Goal: Task Accomplishment & Management: Use online tool/utility

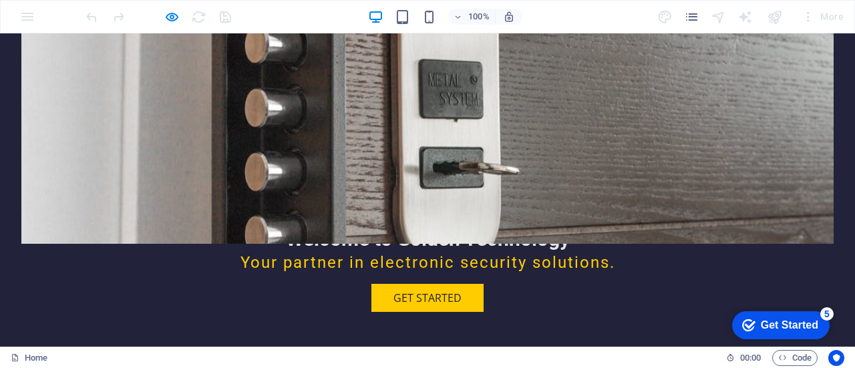
scroll to position [248, 0]
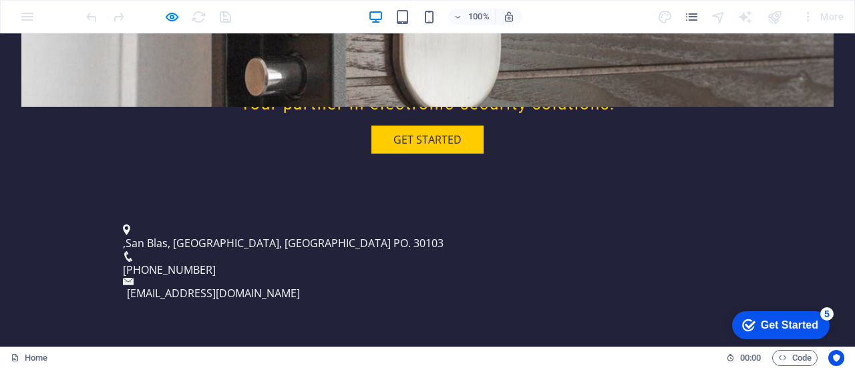
scroll to position [182, 0]
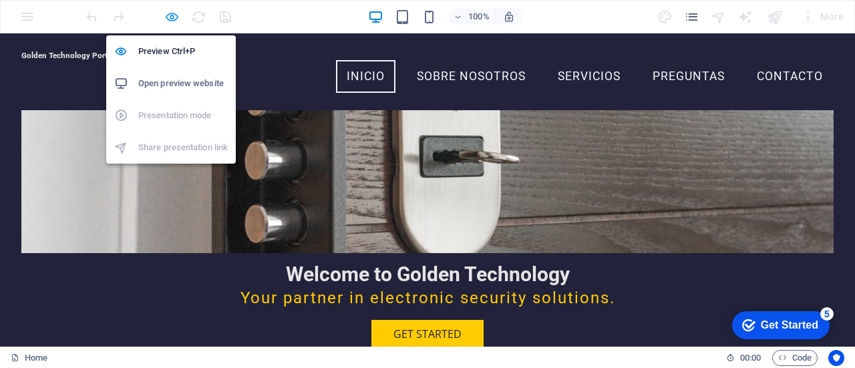
click at [172, 13] on icon "button" at bounding box center [171, 16] width 15 height 15
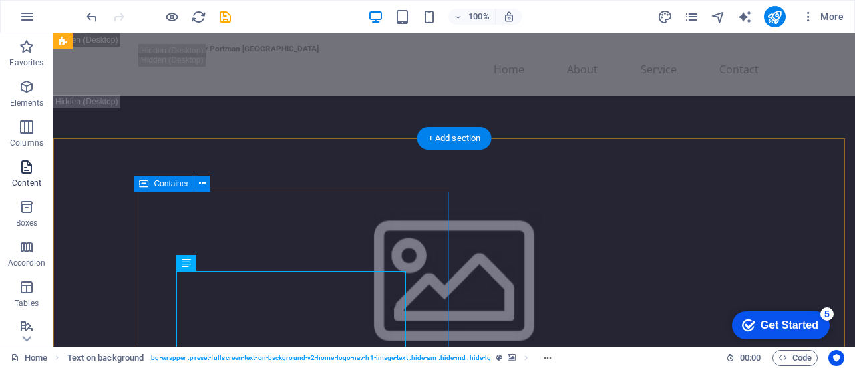
scroll to position [0, 0]
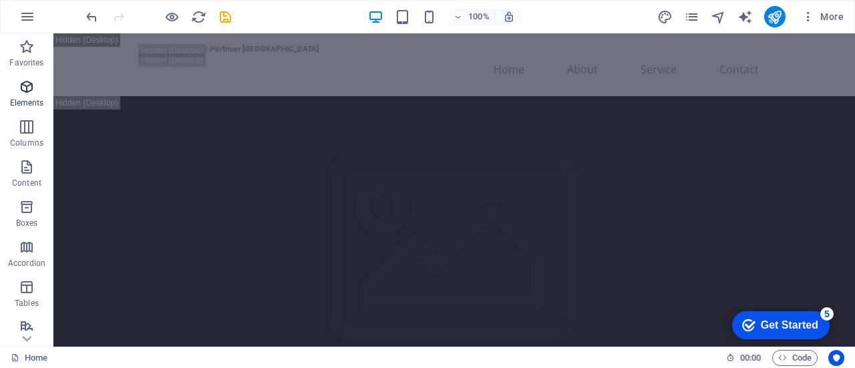
click at [24, 95] on icon "button" at bounding box center [27, 87] width 16 height 16
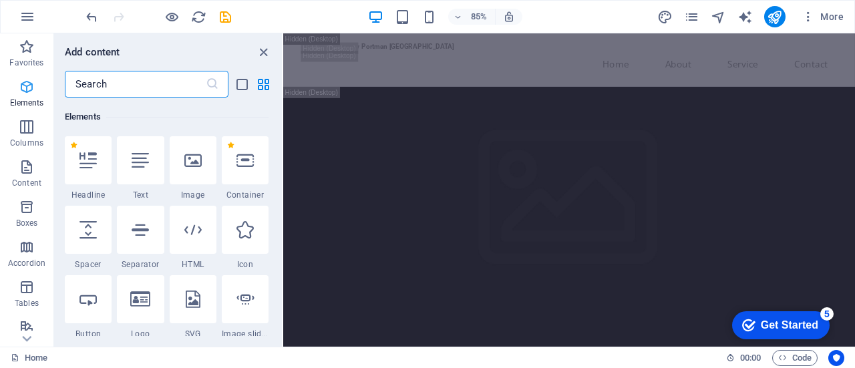
scroll to position [142, 0]
click at [22, 164] on icon "button" at bounding box center [27, 167] width 16 height 16
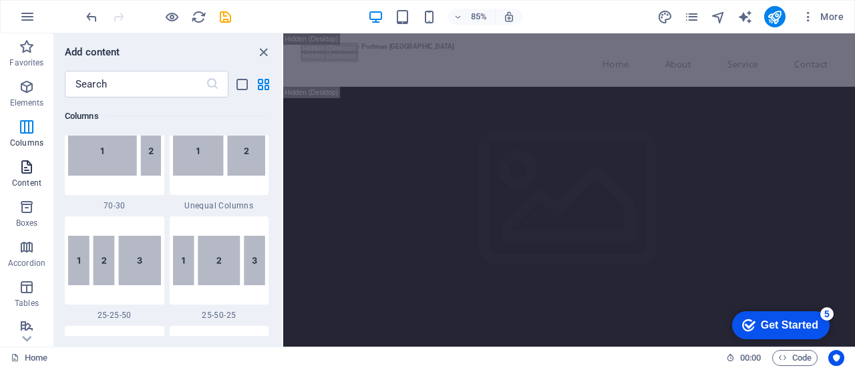
scroll to position [2337, 0]
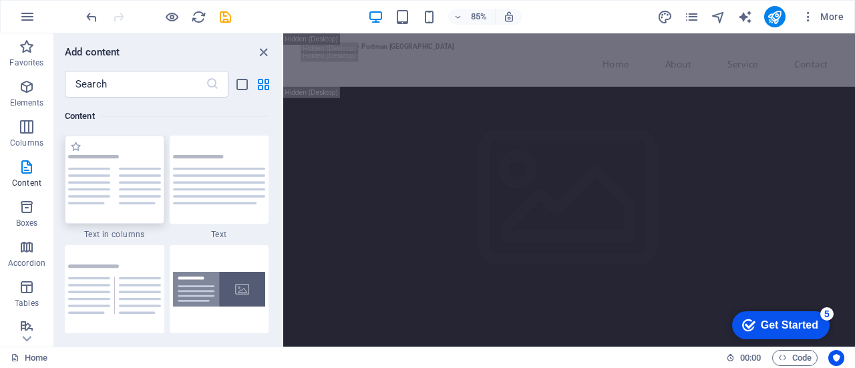
click at [107, 192] on img at bounding box center [114, 179] width 93 height 49
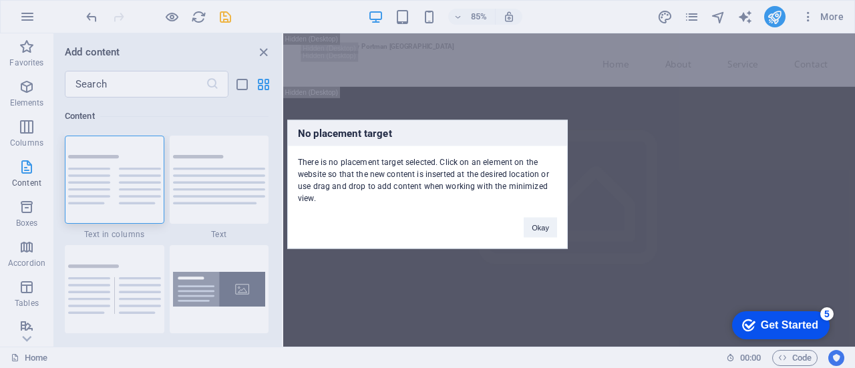
click at [603, 135] on div "No placement target There is no placement target selected. Click on an element …" at bounding box center [427, 184] width 855 height 368
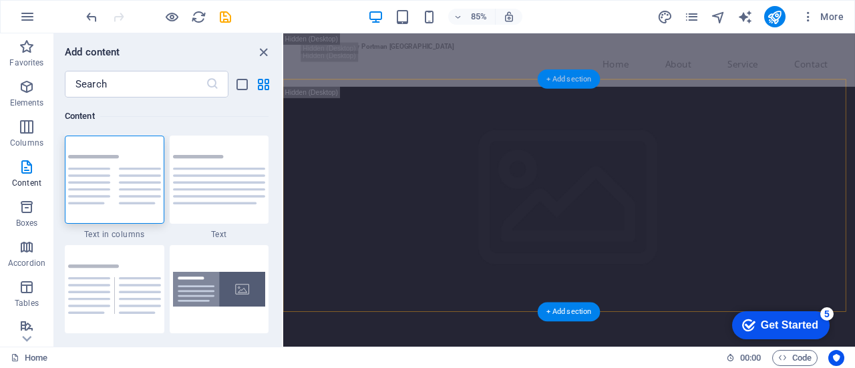
click at [573, 77] on div "+ Add section" at bounding box center [569, 78] width 63 height 19
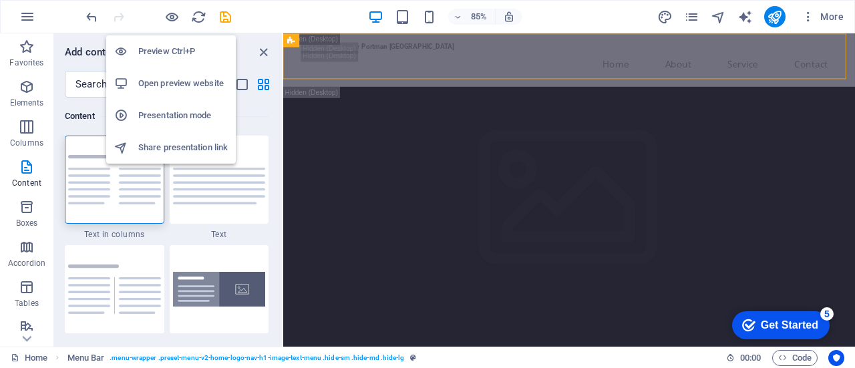
click at [162, 77] on h6 "Open preview website" at bounding box center [183, 83] width 90 height 16
drag, startPoint x: 164, startPoint y: 45, endPoint x: 224, endPoint y: 90, distance: 74.8
click at [164, 45] on h6 "Preview Ctrl+P" at bounding box center [183, 51] width 90 height 16
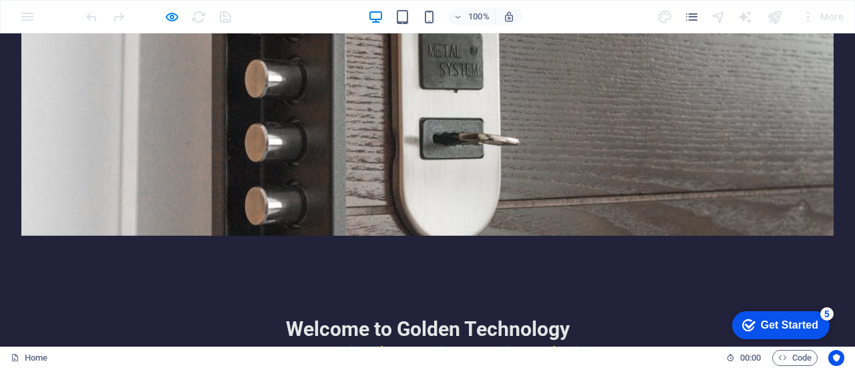
scroll to position [0, 0]
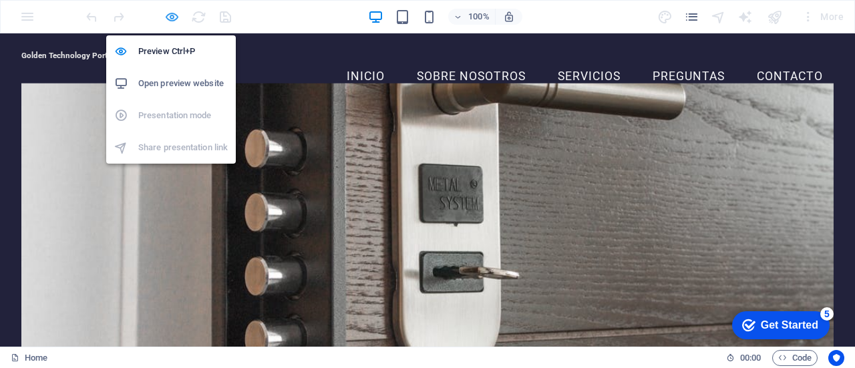
click at [172, 15] on icon "button" at bounding box center [171, 16] width 15 height 15
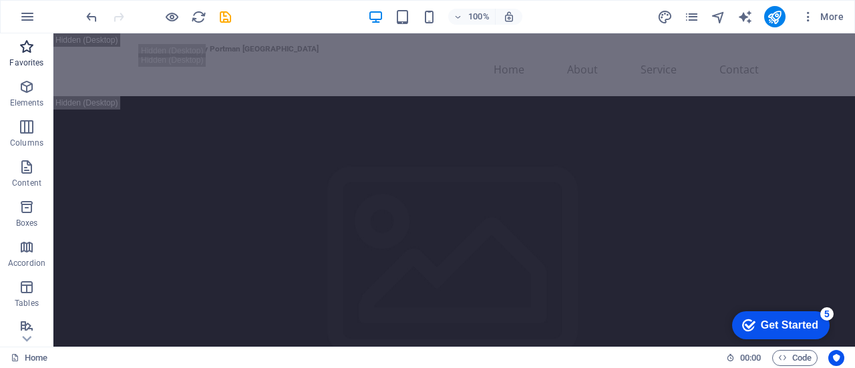
click at [27, 49] on icon "button" at bounding box center [27, 47] width 16 height 16
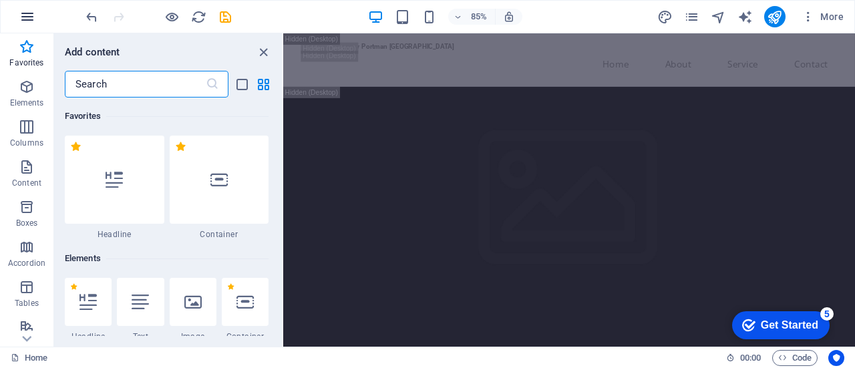
click at [32, 15] on icon "button" at bounding box center [27, 17] width 16 height 16
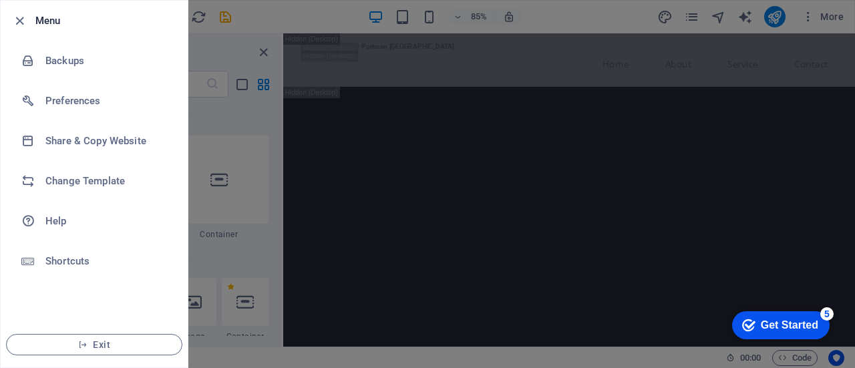
click at [283, 13] on div at bounding box center [427, 184] width 855 height 368
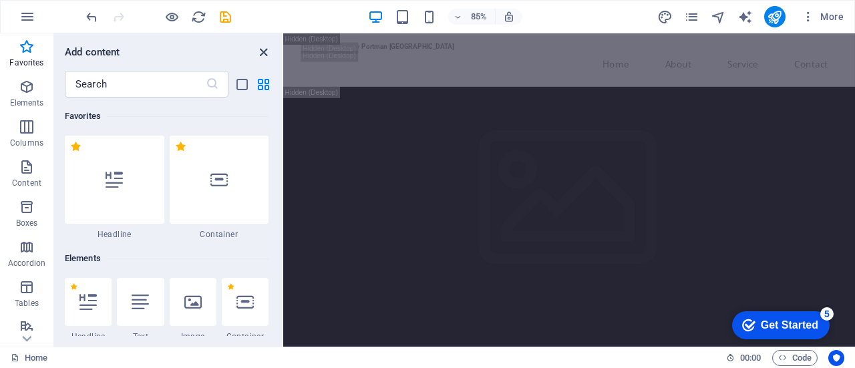
click at [259, 46] on icon "close panel" at bounding box center [263, 52] width 15 height 15
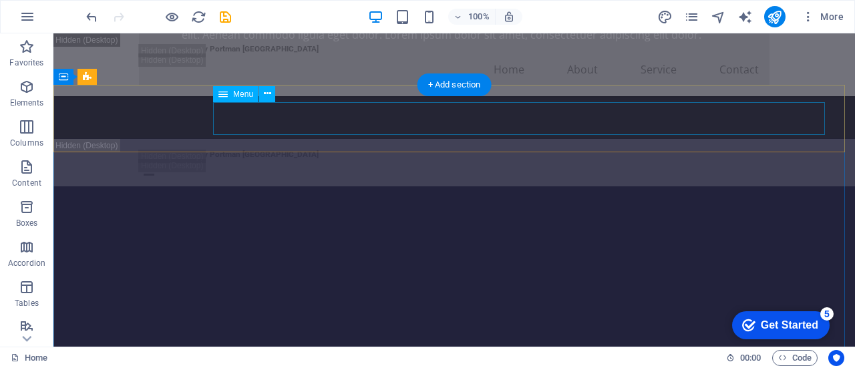
scroll to position [839, 0]
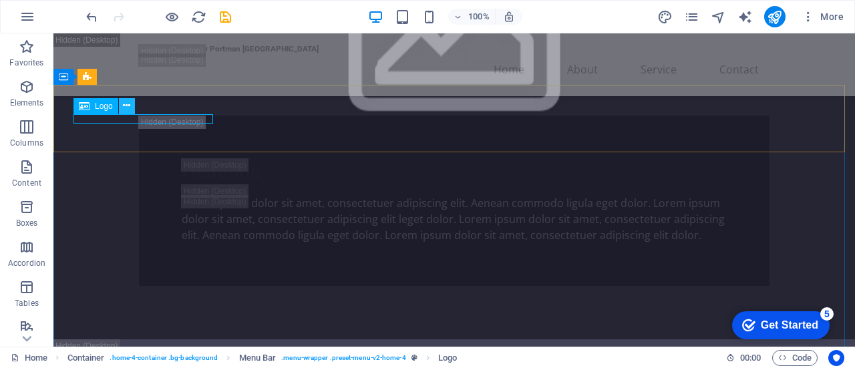
click at [127, 104] on icon at bounding box center [126, 106] width 7 height 14
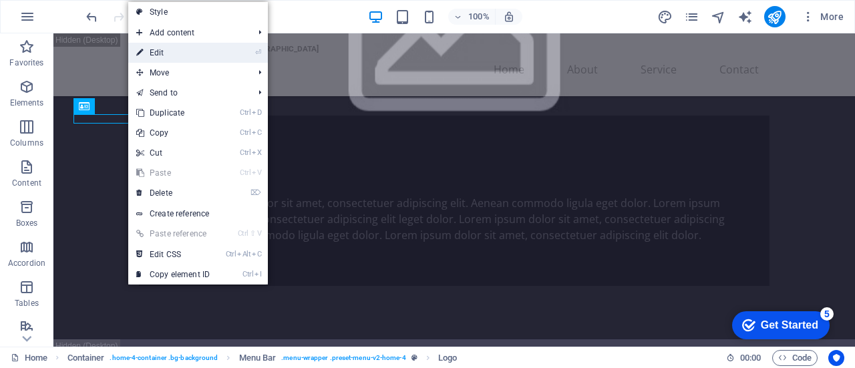
click at [176, 49] on link "⏎ Edit" at bounding box center [173, 53] width 90 height 20
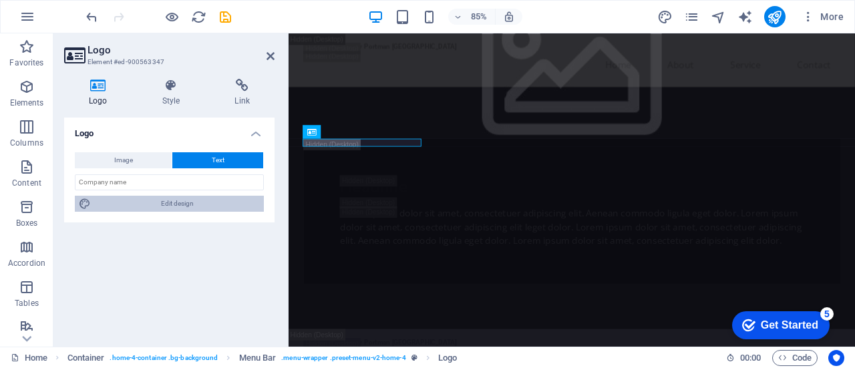
click at [170, 202] on span "Edit design" at bounding box center [177, 204] width 165 height 16
select select "px"
select select "200"
select select "px"
select select "rem"
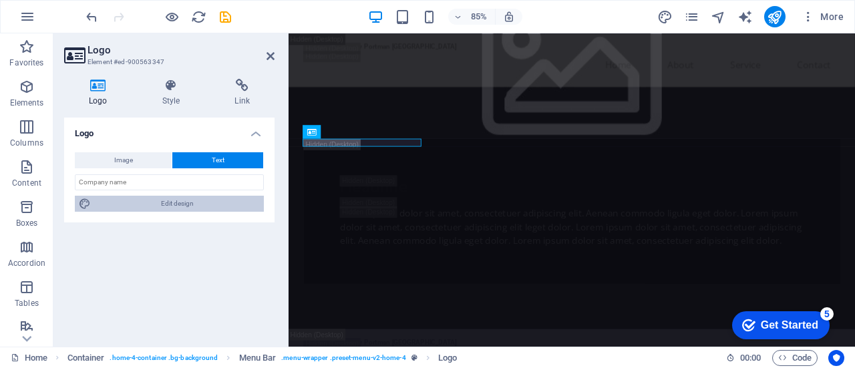
select select "700"
select select "px"
select select "rem"
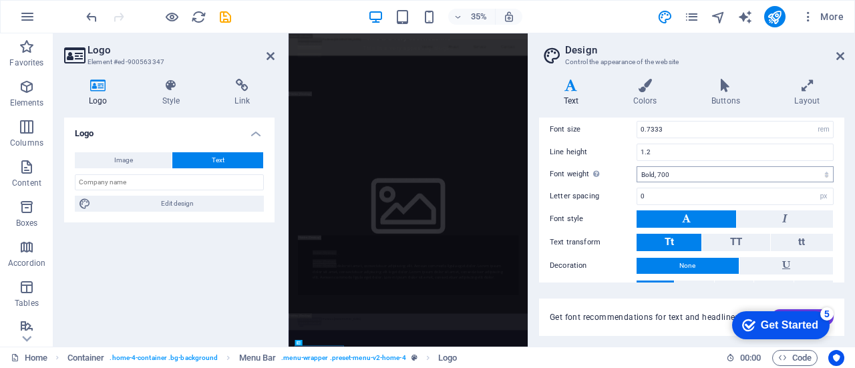
scroll to position [182, 0]
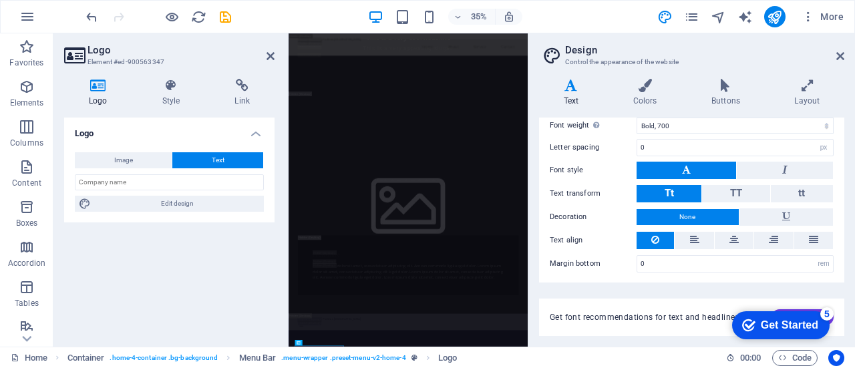
click at [835, 55] on h2 "Design" at bounding box center [704, 50] width 279 height 12
drag, startPoint x: 840, startPoint y: 54, endPoint x: 107, endPoint y: 141, distance: 738.6
click at [840, 54] on icon at bounding box center [840, 56] width 8 height 11
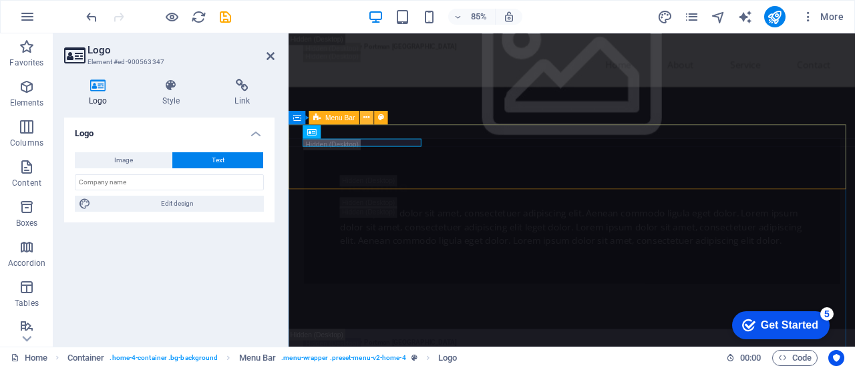
click at [366, 115] on icon at bounding box center [367, 118] width 6 height 12
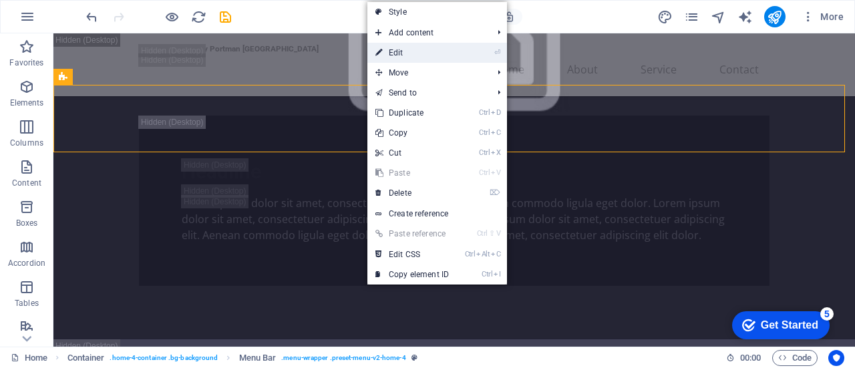
click at [433, 49] on link "⏎ Edit" at bounding box center [412, 53] width 90 height 20
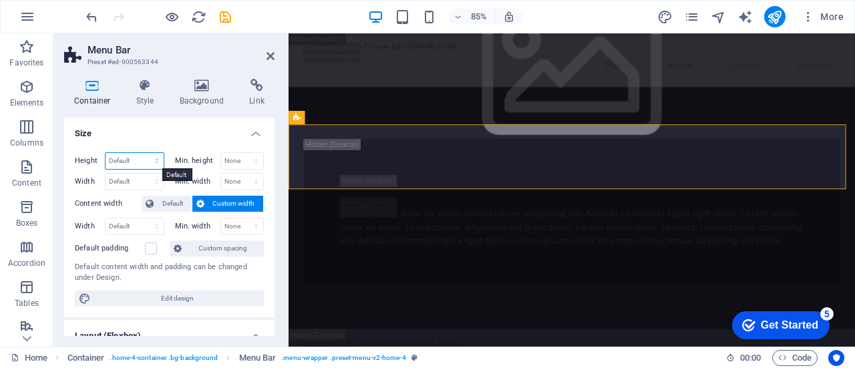
click at [157, 158] on select "Default px rem % vh vw" at bounding box center [135, 161] width 58 height 16
click at [147, 160] on select "Default px rem % vh vw" at bounding box center [135, 161] width 58 height 16
click at [136, 178] on select "Default px rem % em vh vw" at bounding box center [135, 182] width 58 height 16
click at [232, 156] on select "None px rem % vh vw" at bounding box center [242, 161] width 43 height 16
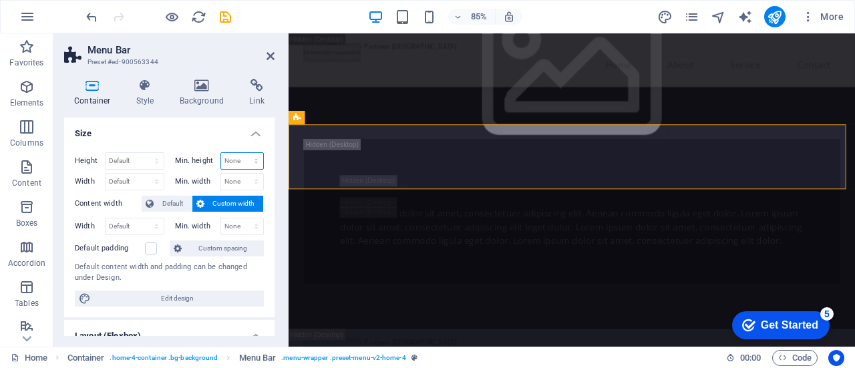
click at [232, 156] on select "None px rem % vh vw" at bounding box center [242, 161] width 43 height 16
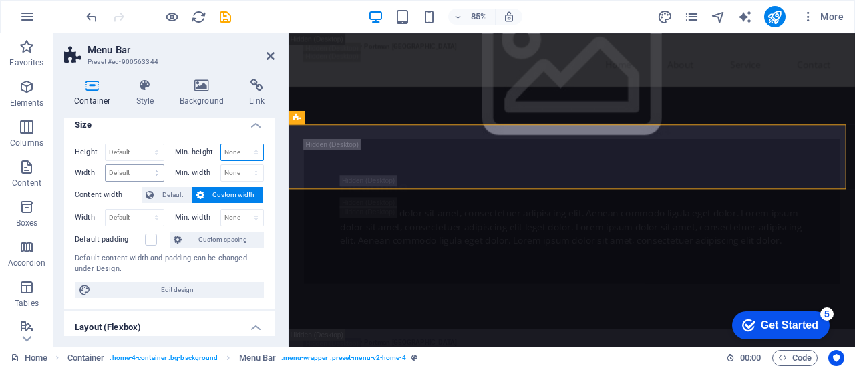
scroll to position [0, 0]
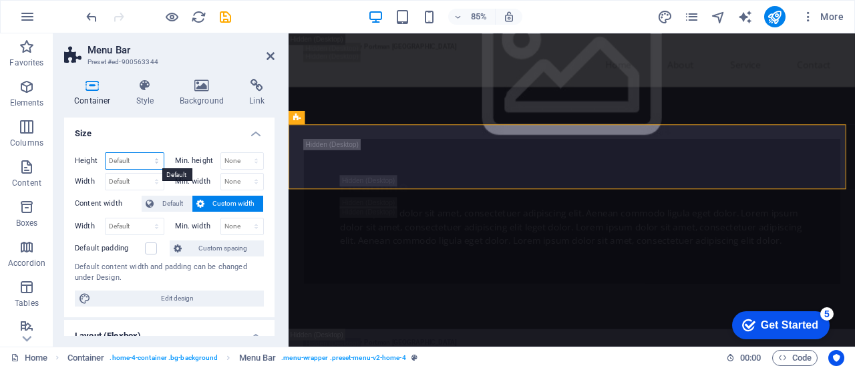
click at [135, 159] on select "Default px rem % vh vw" at bounding box center [135, 161] width 58 height 16
select select "%"
click at [143, 153] on select "Default px rem % vh vw" at bounding box center [135, 161] width 58 height 16
type input "100"
click at [135, 163] on input "100" at bounding box center [135, 161] width 58 height 16
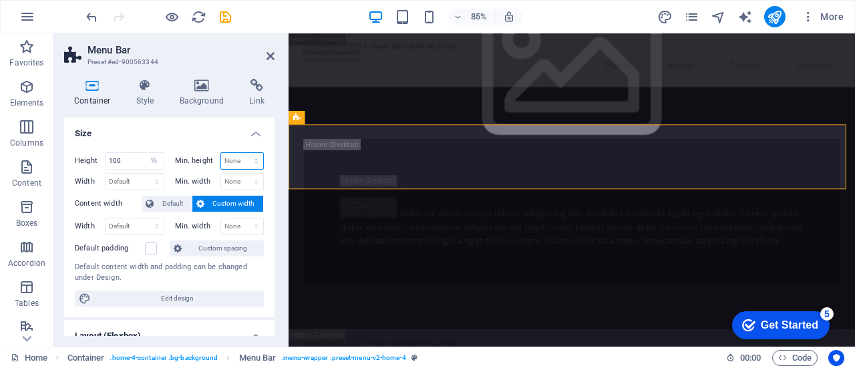
click at [235, 162] on select "None px rem % vh vw" at bounding box center [242, 161] width 43 height 16
select select "%"
click at [242, 153] on select "None px rem % vh vw" at bounding box center [242, 161] width 43 height 16
type input "100"
click at [211, 202] on span "Custom width" at bounding box center [233, 204] width 51 height 16
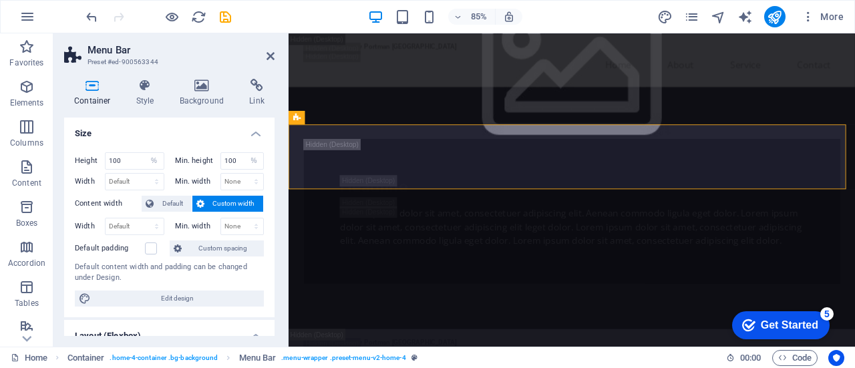
click at [198, 203] on icon at bounding box center [200, 204] width 8 height 16
click at [173, 198] on span "Default" at bounding box center [173, 204] width 30 height 16
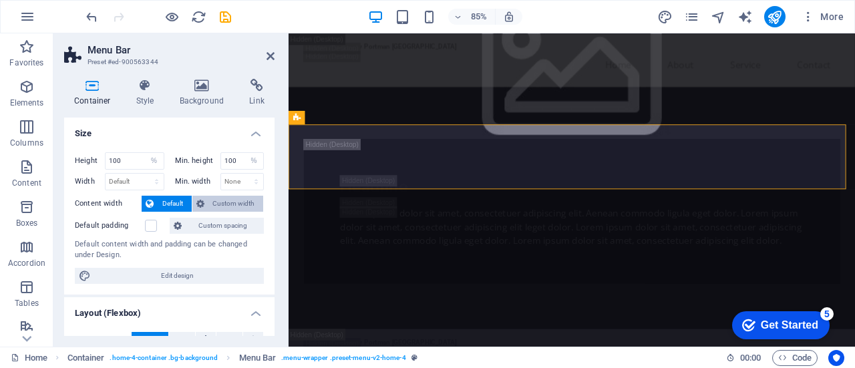
click at [215, 198] on span "Custom width" at bounding box center [233, 204] width 51 height 16
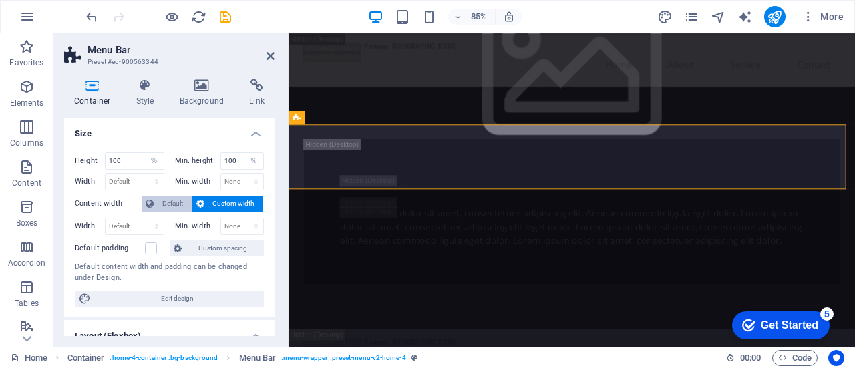
click at [174, 201] on span "Default" at bounding box center [173, 204] width 30 height 16
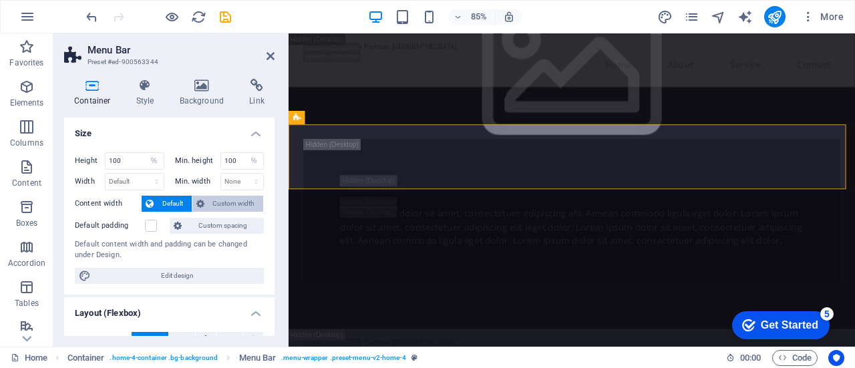
click at [213, 201] on span "Custom width" at bounding box center [233, 204] width 51 height 16
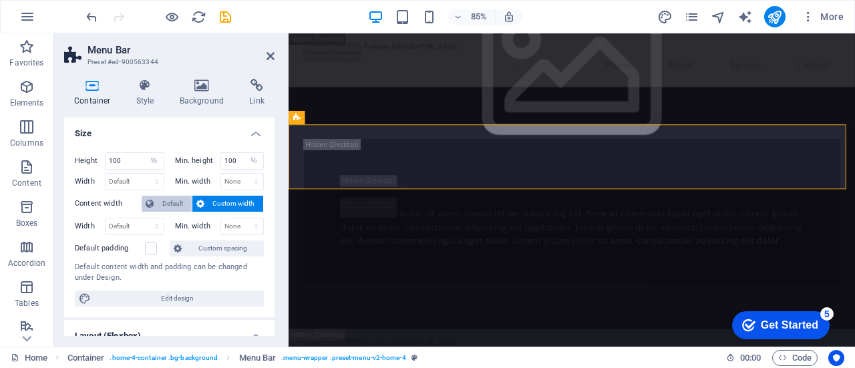
click at [162, 199] on span "Default" at bounding box center [173, 204] width 30 height 16
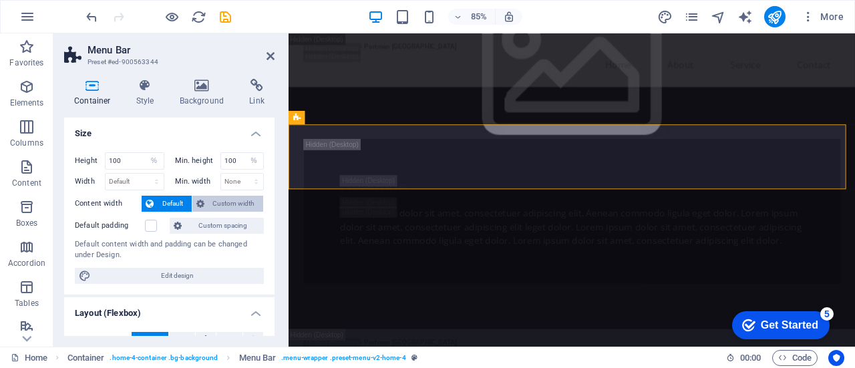
click at [206, 202] on button "Custom width" at bounding box center [227, 204] width 71 height 16
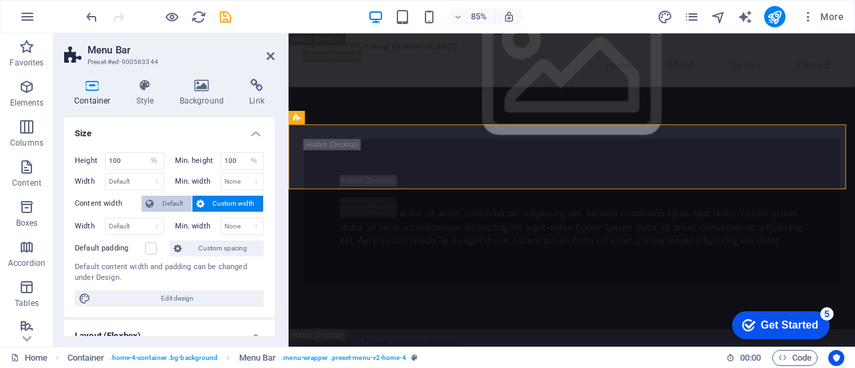
click at [165, 203] on span "Default" at bounding box center [173, 204] width 30 height 16
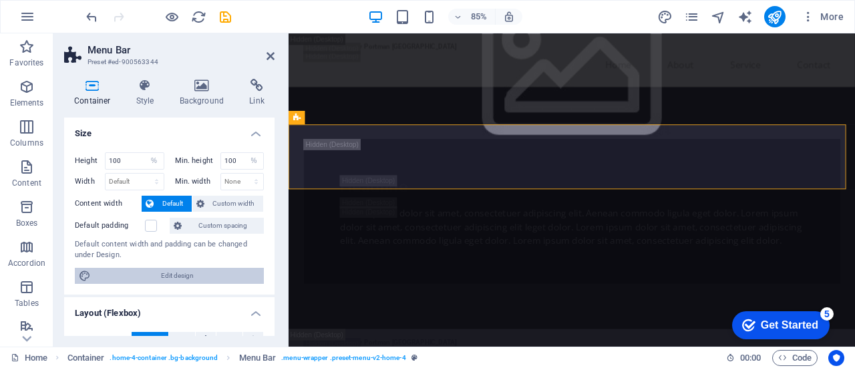
click at [169, 269] on span "Edit design" at bounding box center [177, 276] width 165 height 16
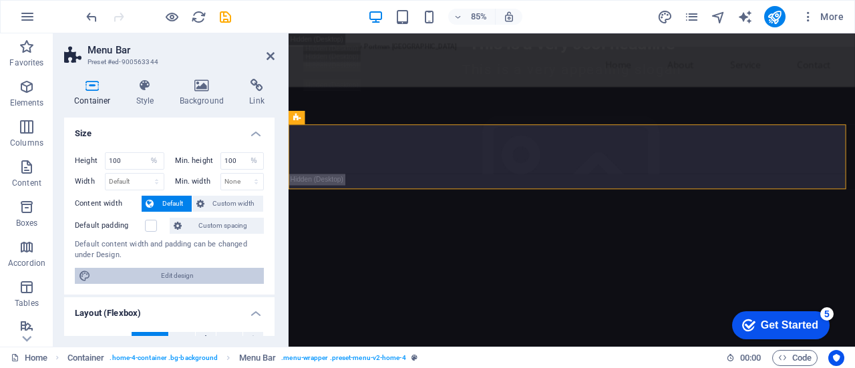
select select "rem"
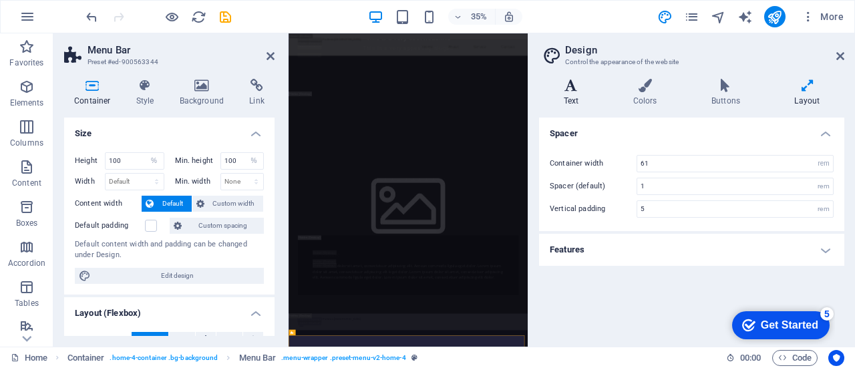
click at [575, 86] on icon at bounding box center [571, 85] width 64 height 13
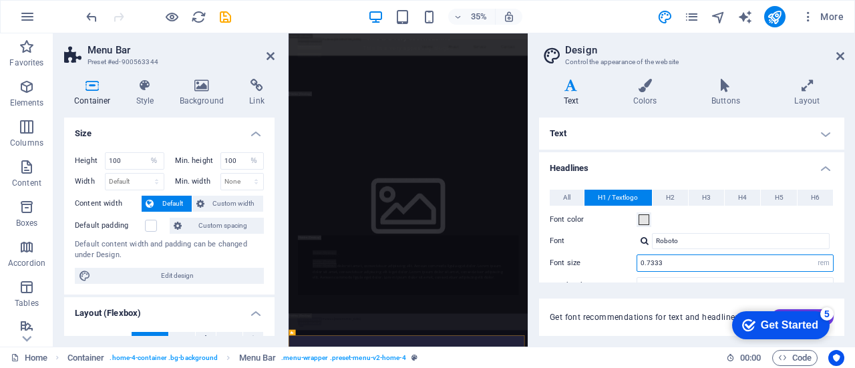
click at [701, 256] on input "0.7333" at bounding box center [735, 263] width 196 height 16
type input "1.7333"
click at [603, 261] on label "Font size" at bounding box center [593, 262] width 87 height 7
click at [842, 55] on icon at bounding box center [840, 56] width 8 height 11
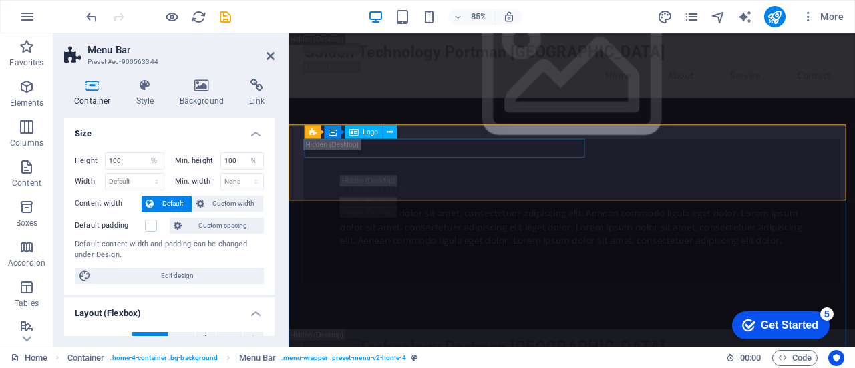
click at [390, 128] on icon at bounding box center [390, 132] width 6 height 12
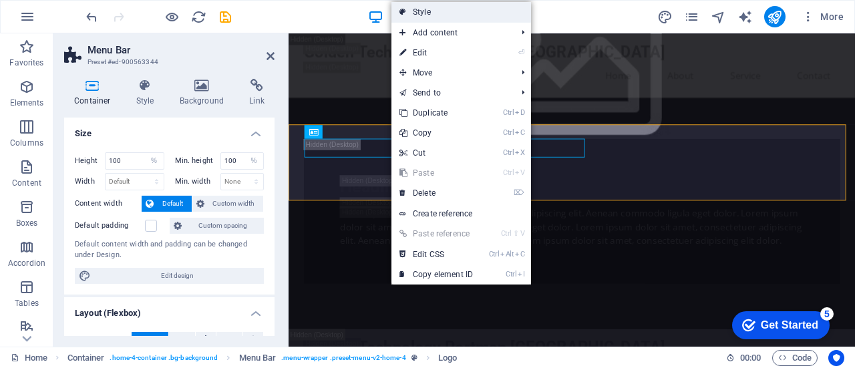
click at [438, 11] on link "Style" at bounding box center [461, 12] width 140 height 20
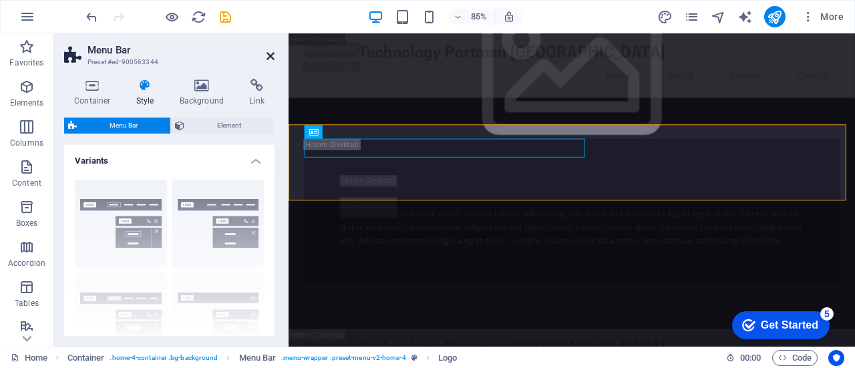
drag, startPoint x: 270, startPoint y: 53, endPoint x: 219, endPoint y: 21, distance: 60.0
click at [270, 53] on icon at bounding box center [271, 56] width 8 height 11
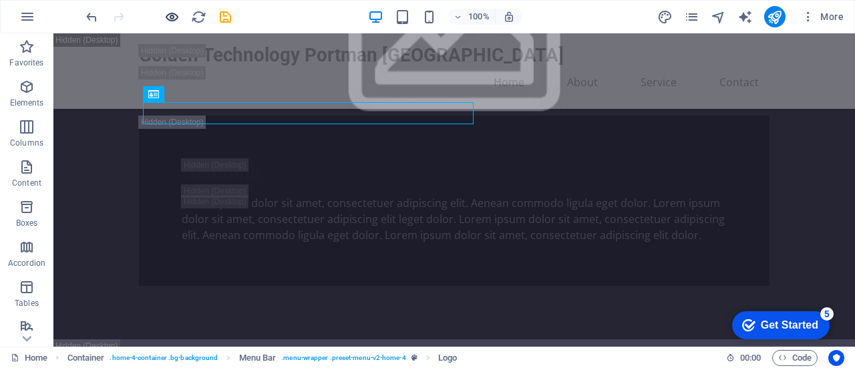
click at [171, 13] on icon "button" at bounding box center [171, 16] width 15 height 15
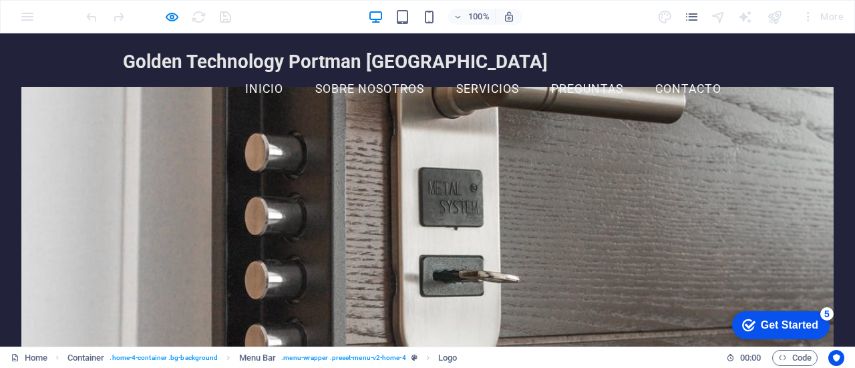
click at [337, 88] on link "Sobre Nosotros" at bounding box center [370, 89] width 130 height 33
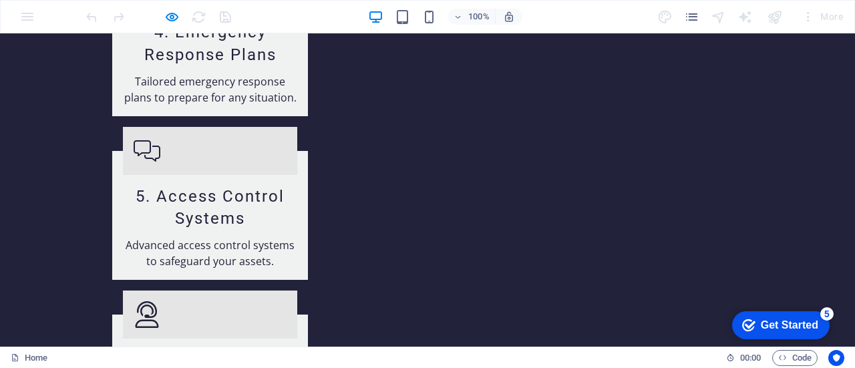
scroll to position [2065, 0]
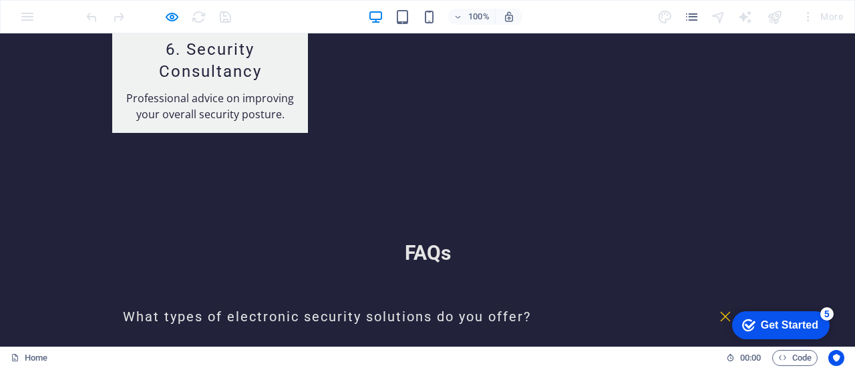
scroll to position [1910, 0]
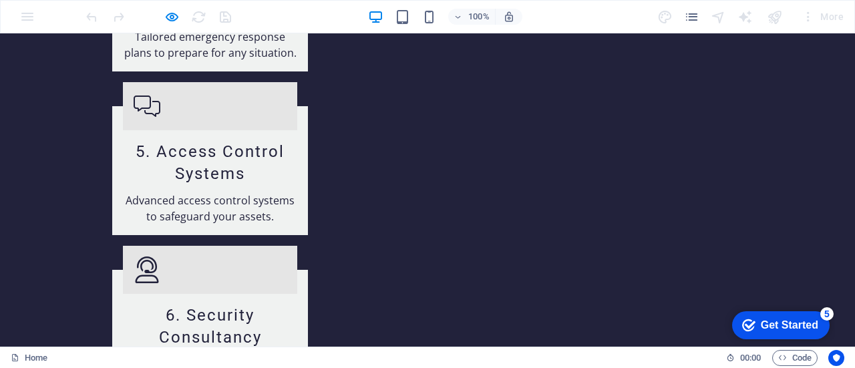
click at [769, 321] on div "Get Started" at bounding box center [789, 325] width 57 height 12
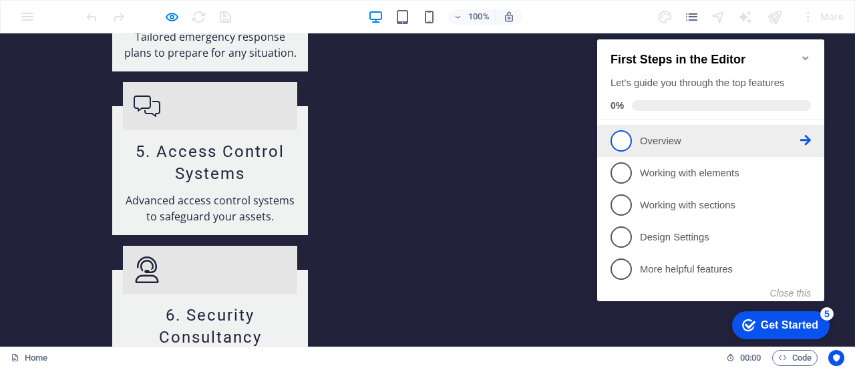
click at [657, 138] on p "Overview - incomplete" at bounding box center [720, 141] width 160 height 14
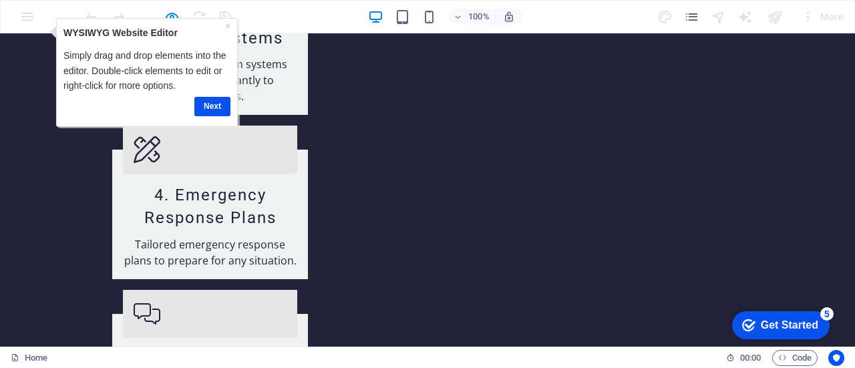
scroll to position [1776, 0]
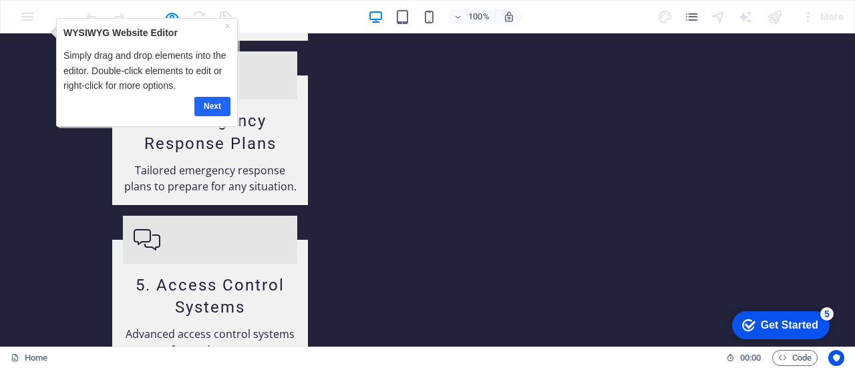
click at [216, 109] on link "Next" at bounding box center [212, 105] width 36 height 19
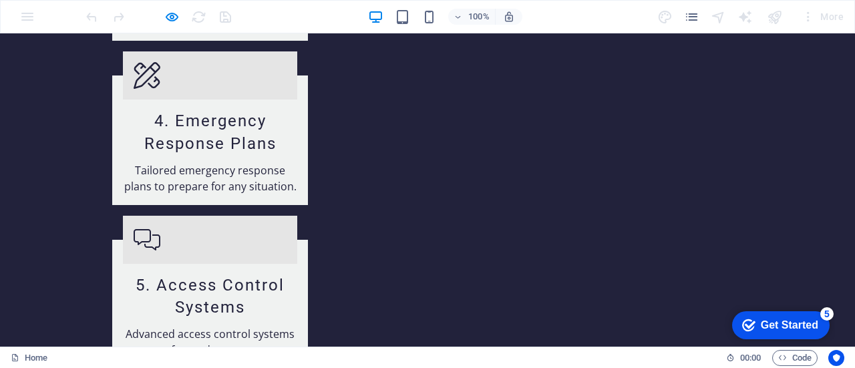
click at [773, 319] on div "Get Started" at bounding box center [789, 325] width 57 height 12
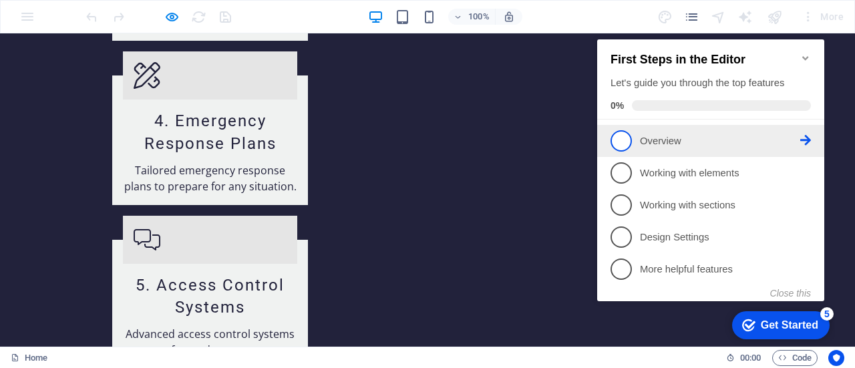
click at [802, 135] on icon at bounding box center [805, 140] width 11 height 11
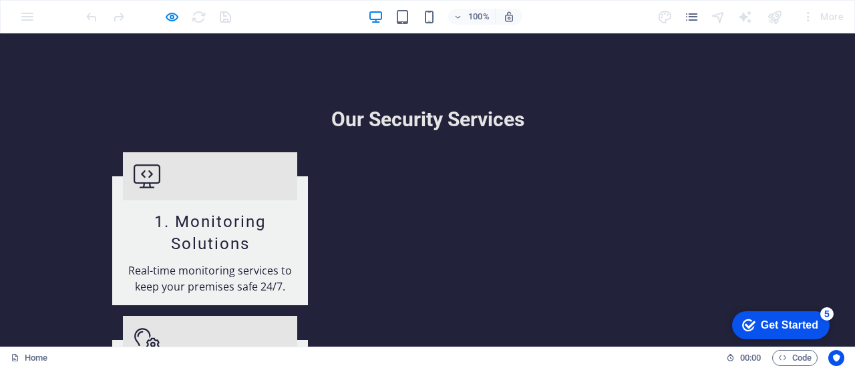
scroll to position [166, 0]
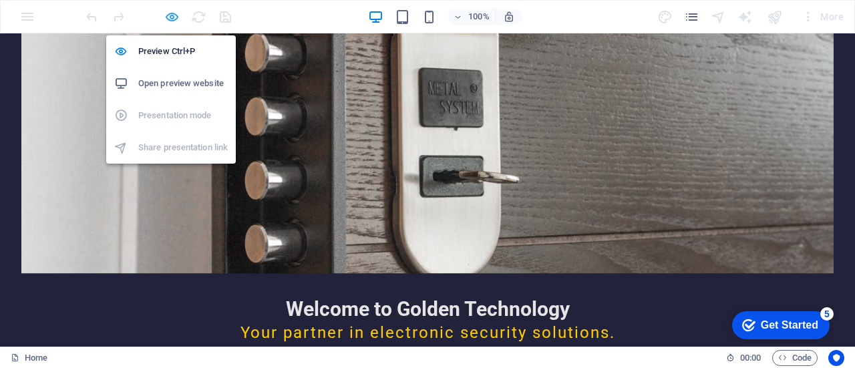
click at [175, 16] on icon "button" at bounding box center [171, 16] width 15 height 15
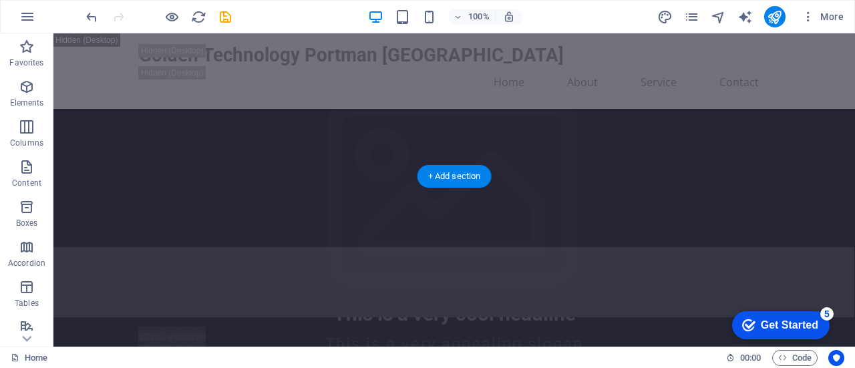
scroll to position [210, 0]
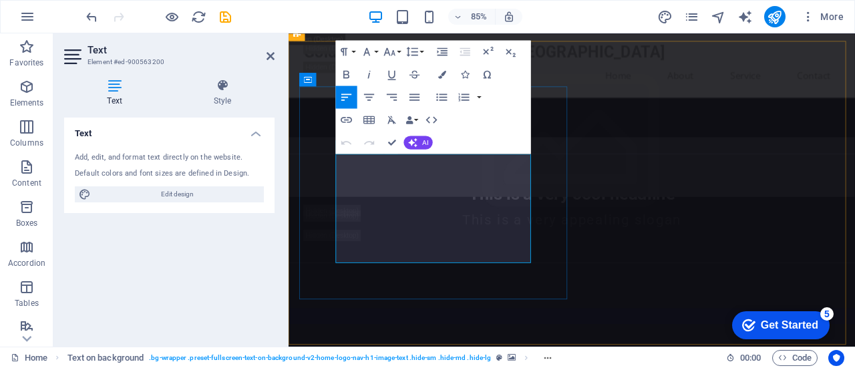
drag, startPoint x: 452, startPoint y: 289, endPoint x: 358, endPoint y: 184, distance: 141.0
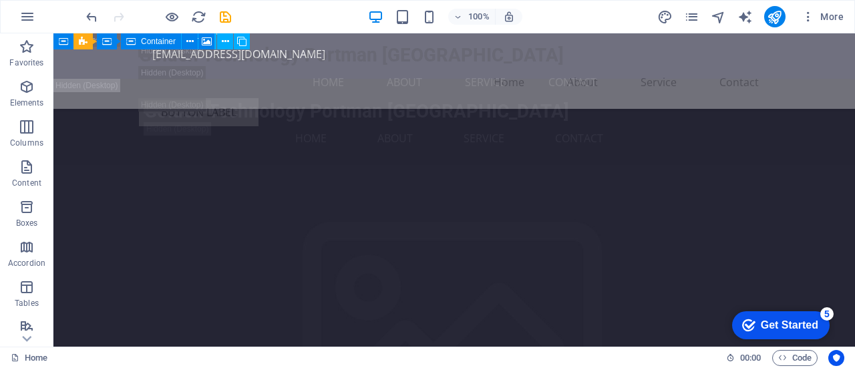
scroll to position [2310, 0]
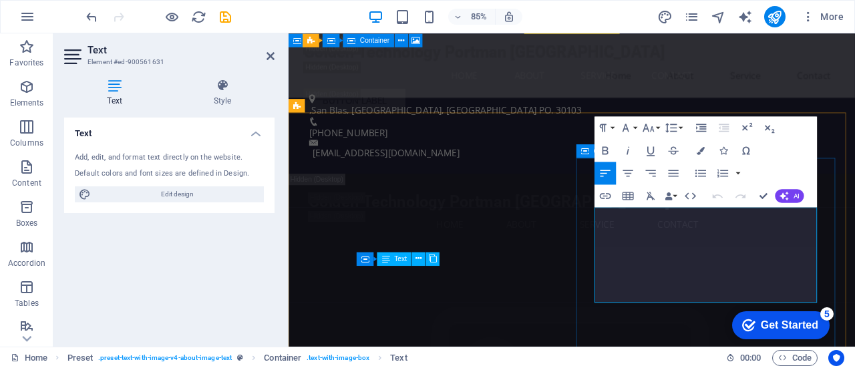
drag, startPoint x: 785, startPoint y: 339, endPoint x: 648, endPoint y: 246, distance: 165.4
copy p "At [GEOGRAPHIC_DATA] Portman, we specialize in providing comprehensive electron…"
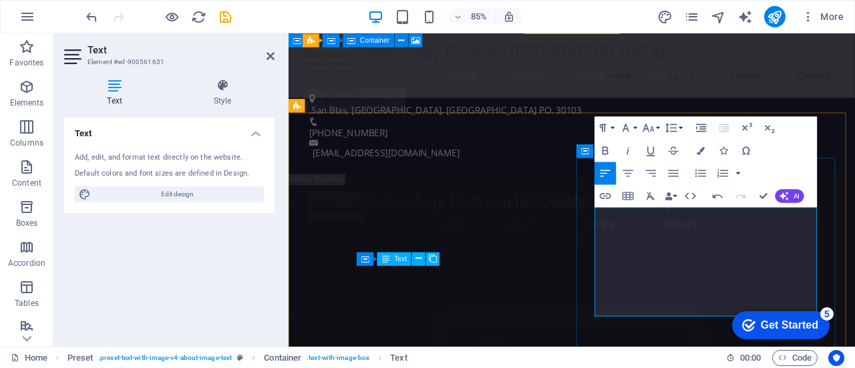
scroll to position [4089, 2]
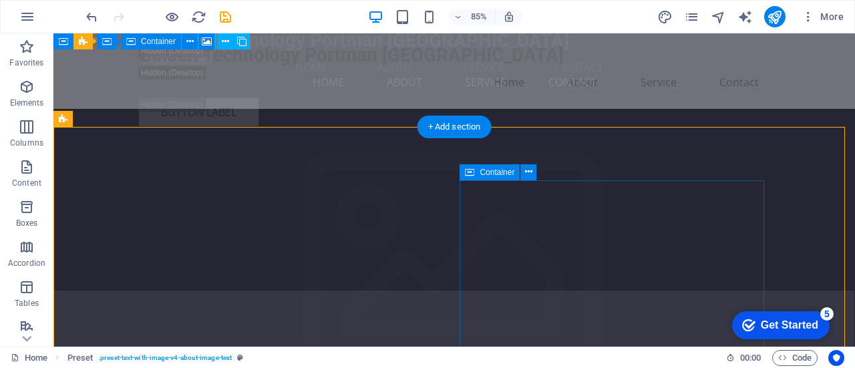
scroll to position [2158, 0]
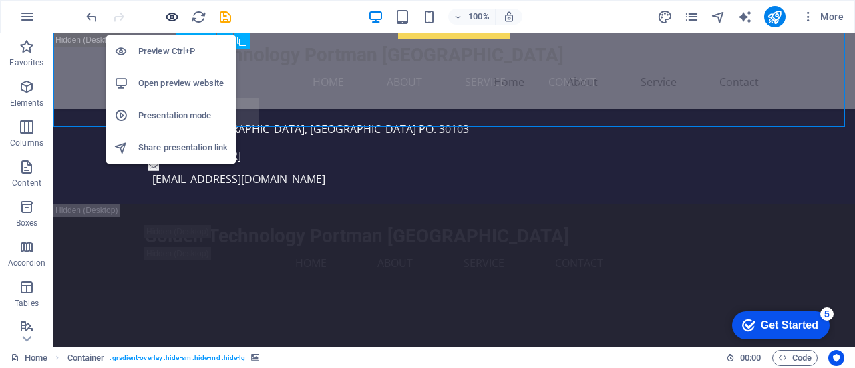
click at [170, 15] on icon "button" at bounding box center [171, 16] width 15 height 15
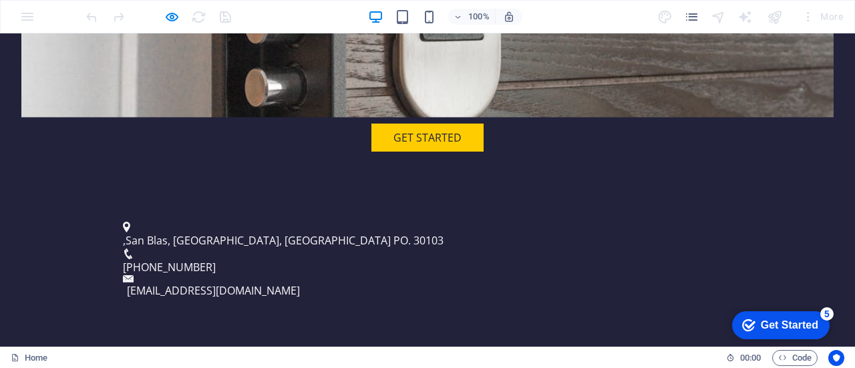
scroll to position [404, 0]
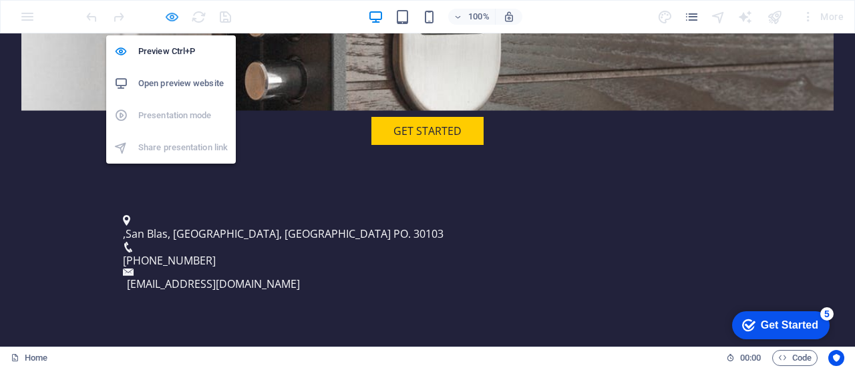
drag, startPoint x: 673, startPoint y: 140, endPoint x: 175, endPoint y: 10, distance: 514.4
click at [175, 10] on icon "button" at bounding box center [171, 16] width 15 height 15
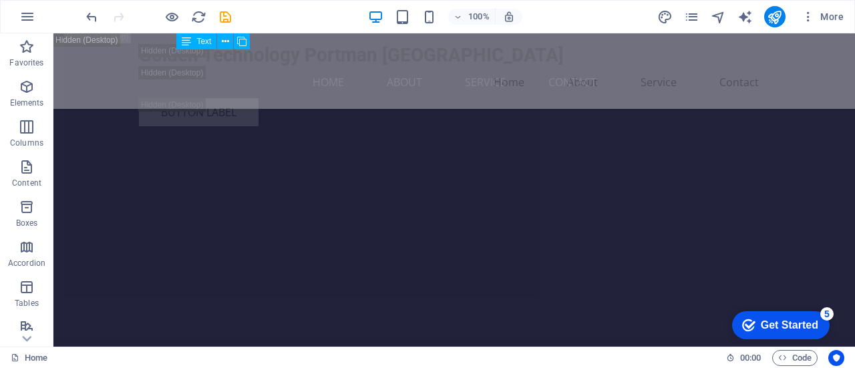
scroll to position [3321, 0]
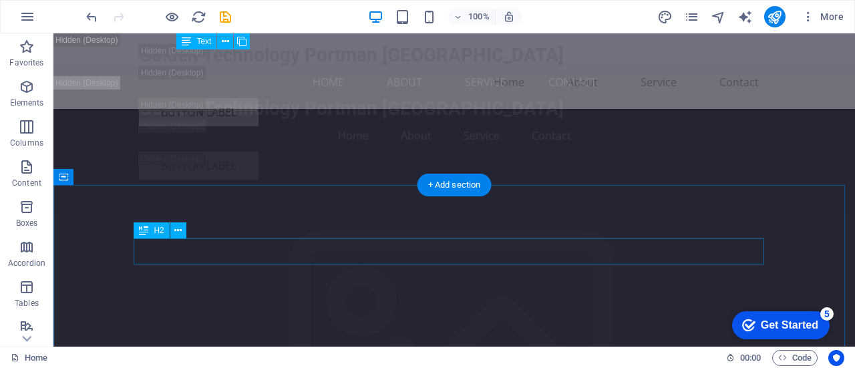
drag, startPoint x: 405, startPoint y: 249, endPoint x: 367, endPoint y: 291, distance: 56.8
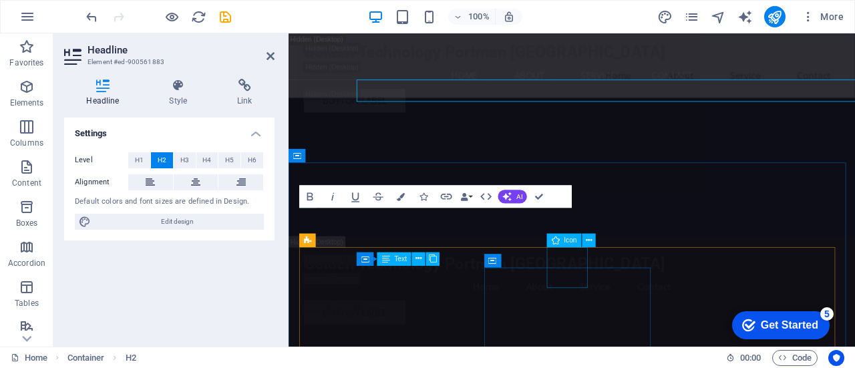
drag, startPoint x: 602, startPoint y: 291, endPoint x: 751, endPoint y: 252, distance: 154.6
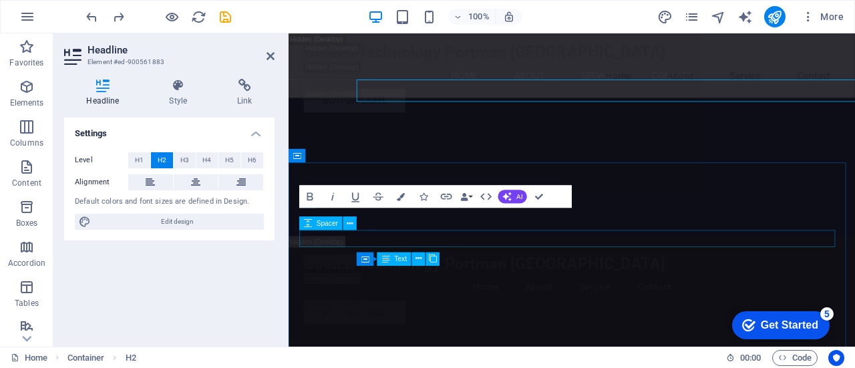
scroll to position [3473, 0]
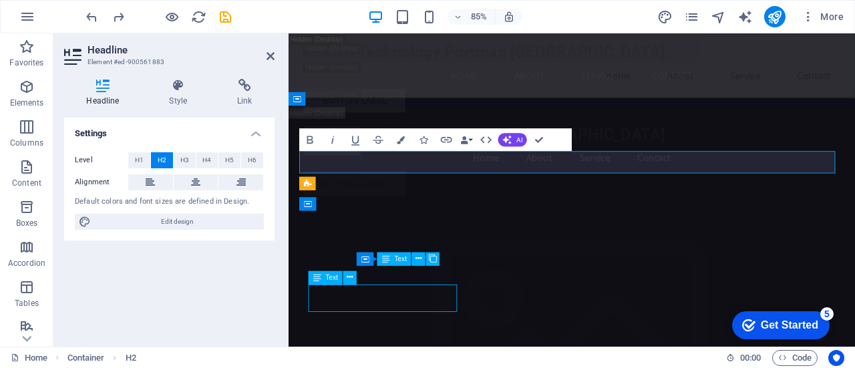
scroll to position [3540, 0]
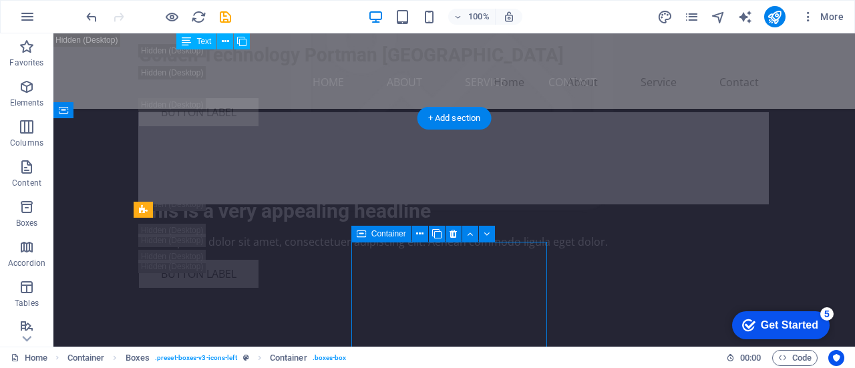
scroll to position [3388, 0]
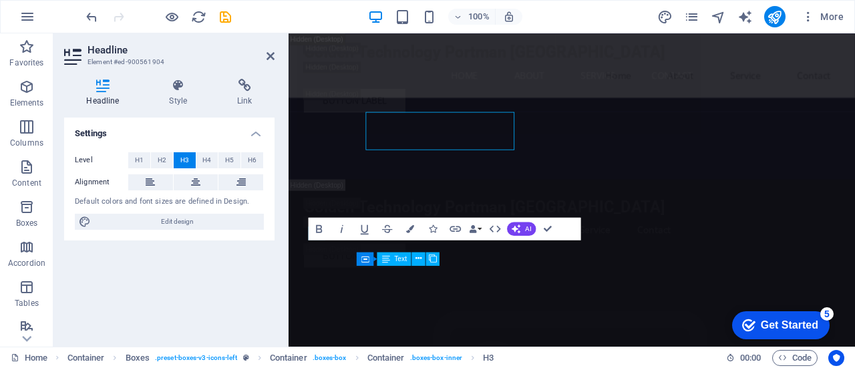
scroll to position [3540, 0]
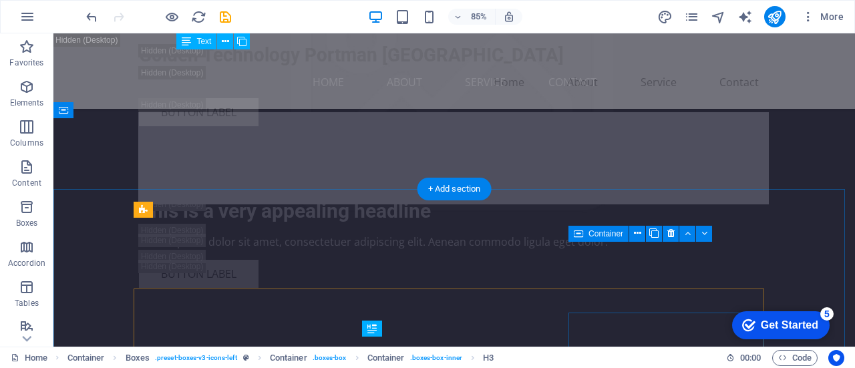
scroll to position [3388, 0]
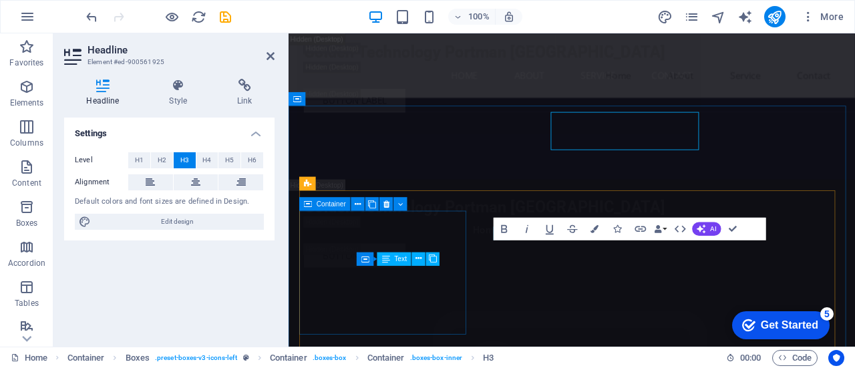
scroll to position [3540, 0]
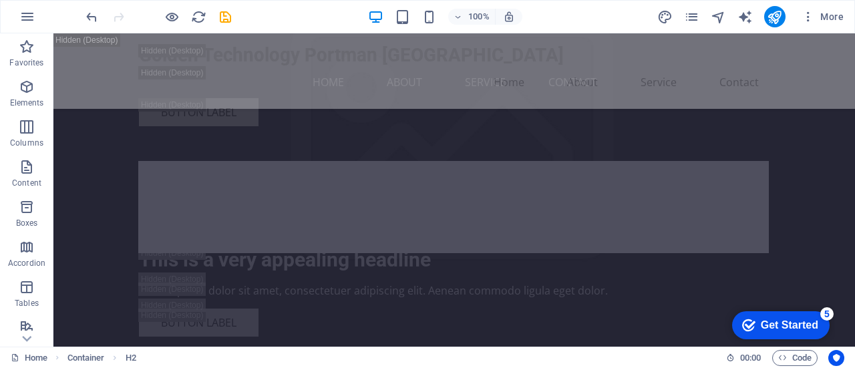
scroll to position [3588, 0]
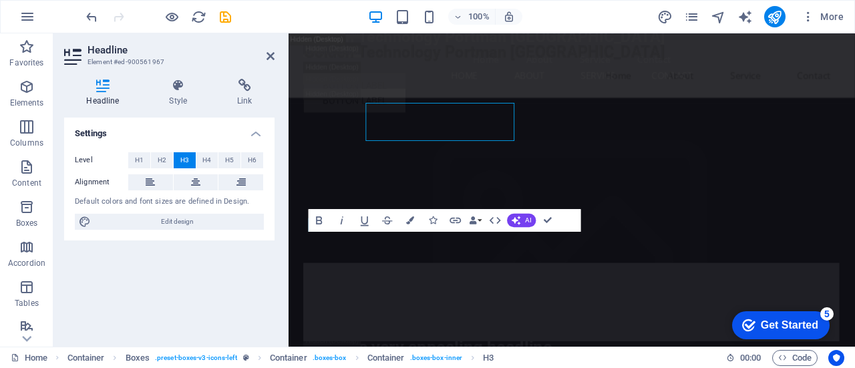
scroll to position [3741, 0]
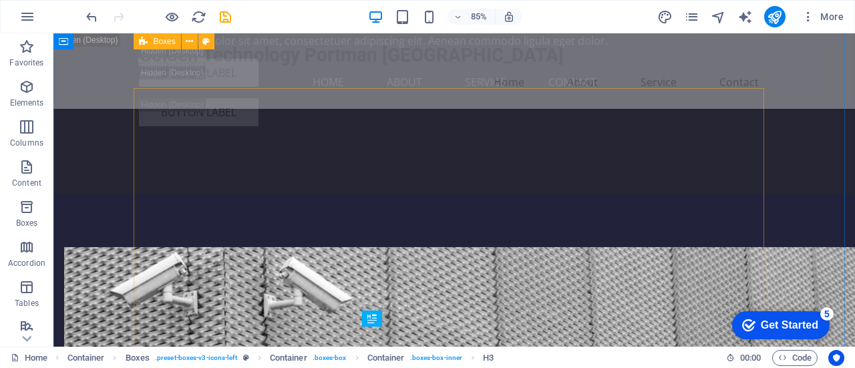
scroll to position [3588, 0]
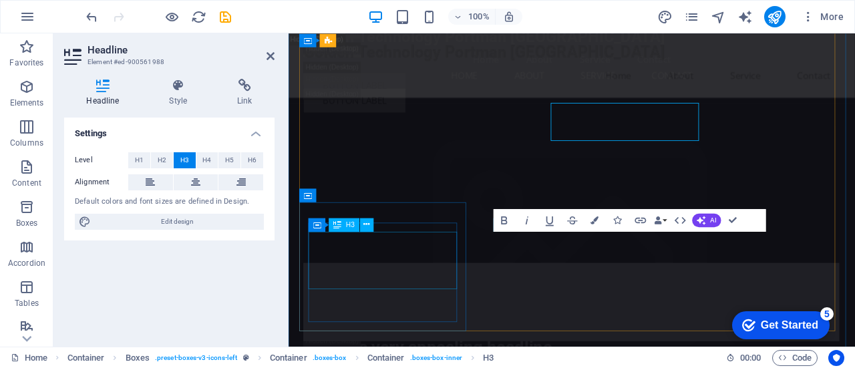
scroll to position [3741, 0]
